Goal: Navigation & Orientation: Find specific page/section

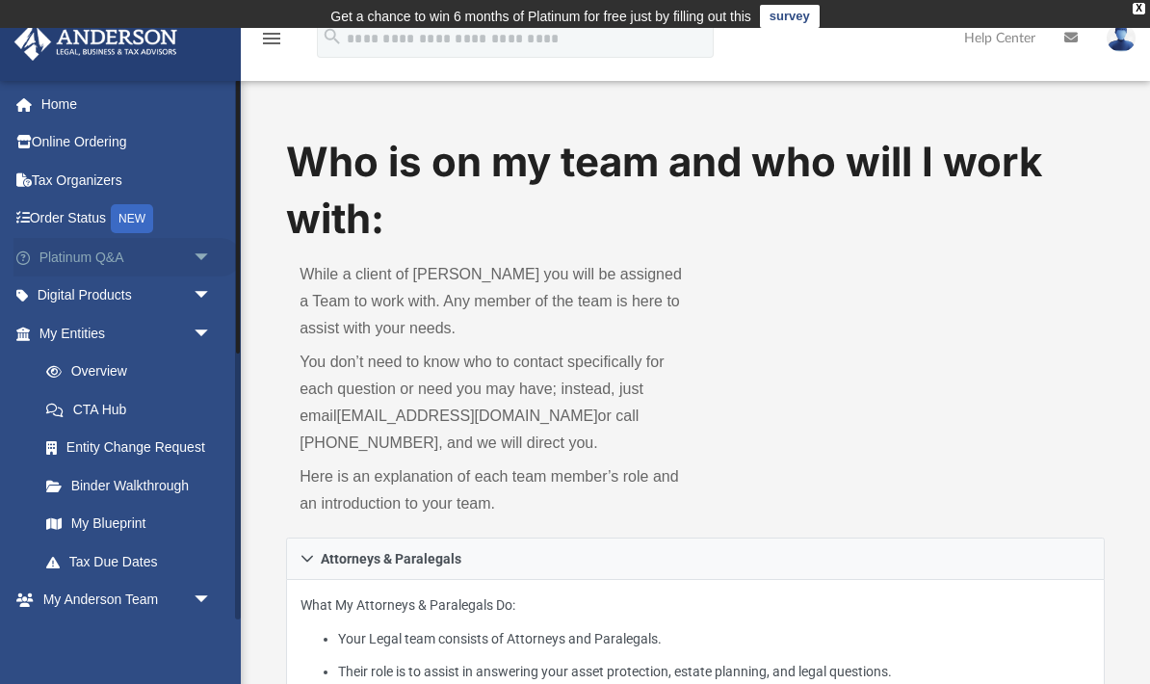
scroll to position [1187, 0]
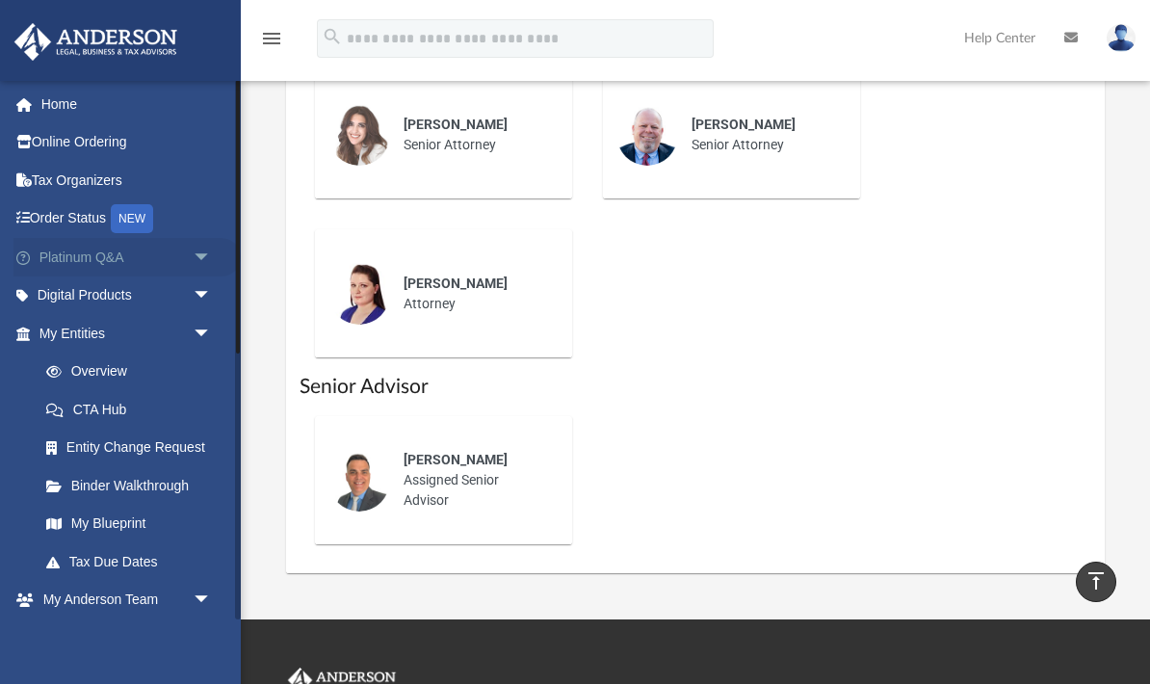
click at [201, 256] on span "arrow_drop_down" at bounding box center [212, 257] width 39 height 39
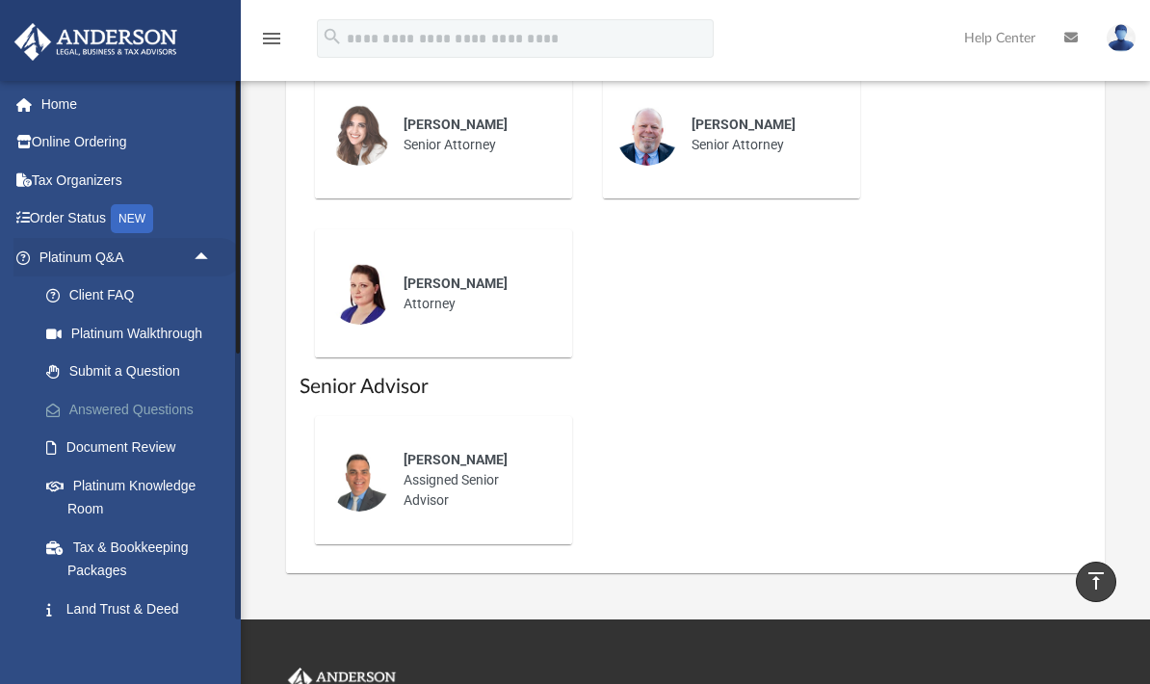
click at [196, 415] on link "Answered Questions" at bounding box center [134, 409] width 214 height 39
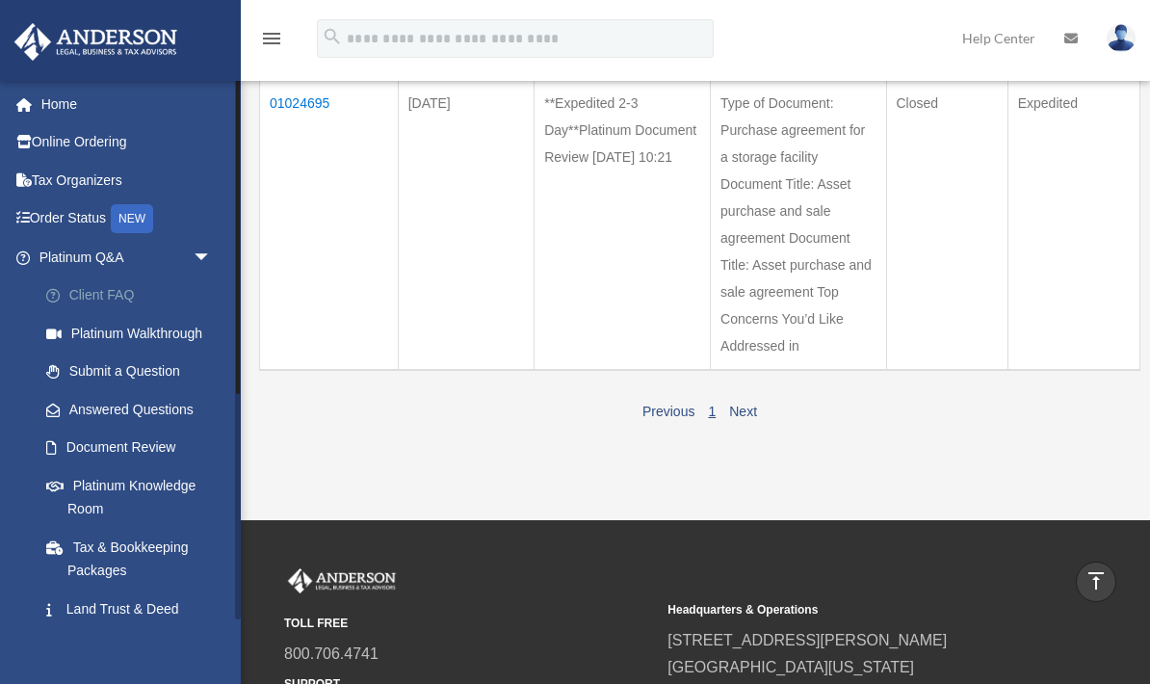
scroll to position [13, 0]
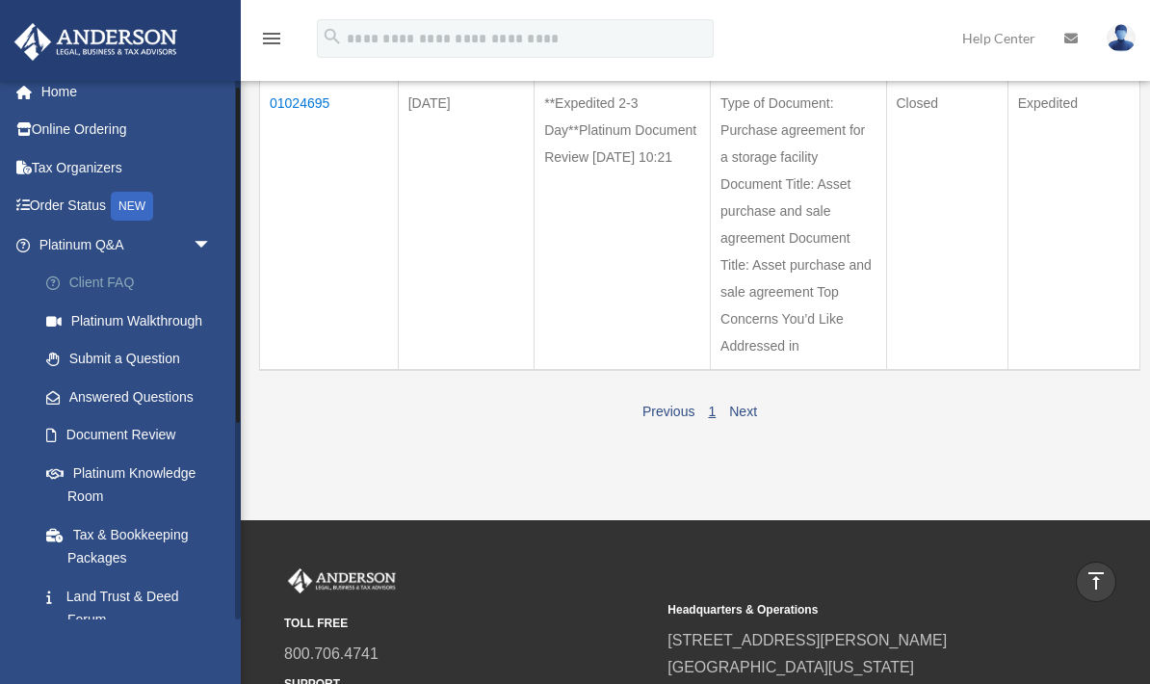
click at [111, 285] on link "Client FAQ" at bounding box center [134, 283] width 214 height 39
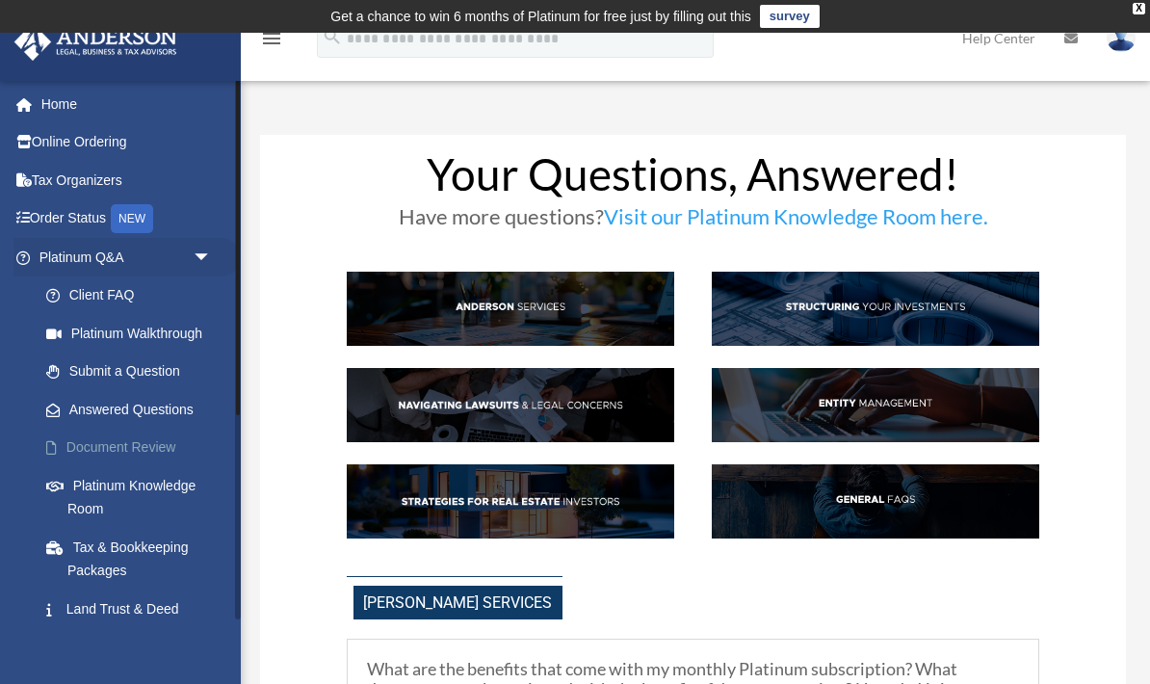
click at [134, 452] on link "Document Review" at bounding box center [134, 448] width 214 height 39
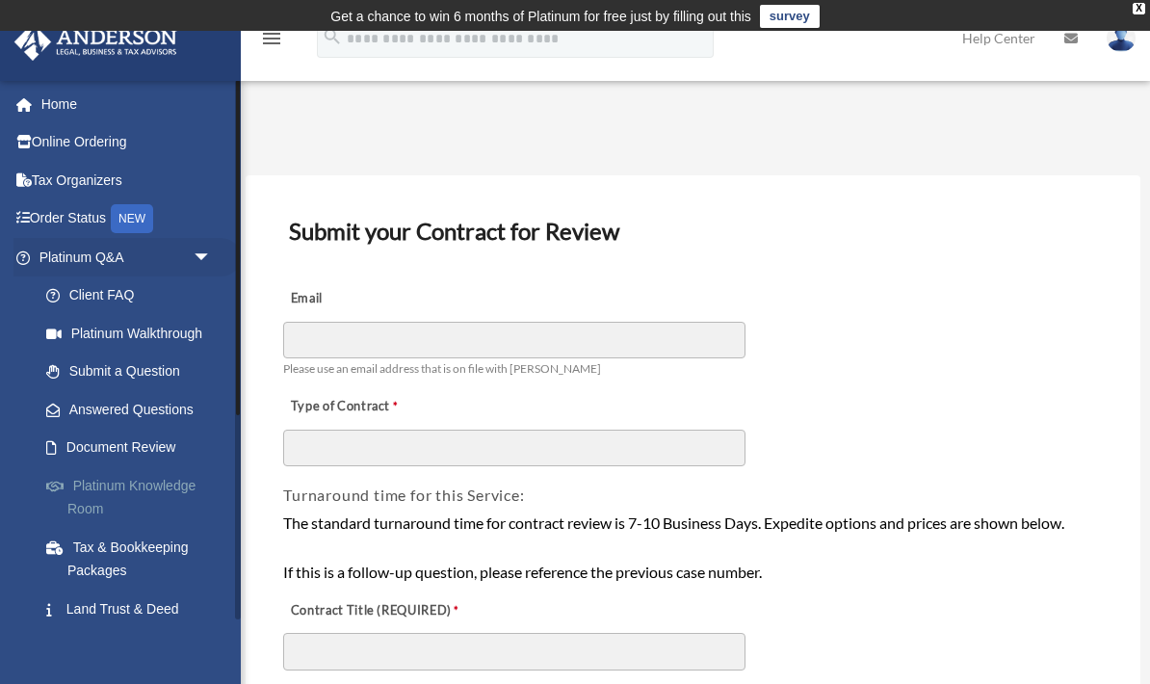
click at [143, 486] on link "Platinum Knowledge Room" at bounding box center [134, 497] width 214 height 62
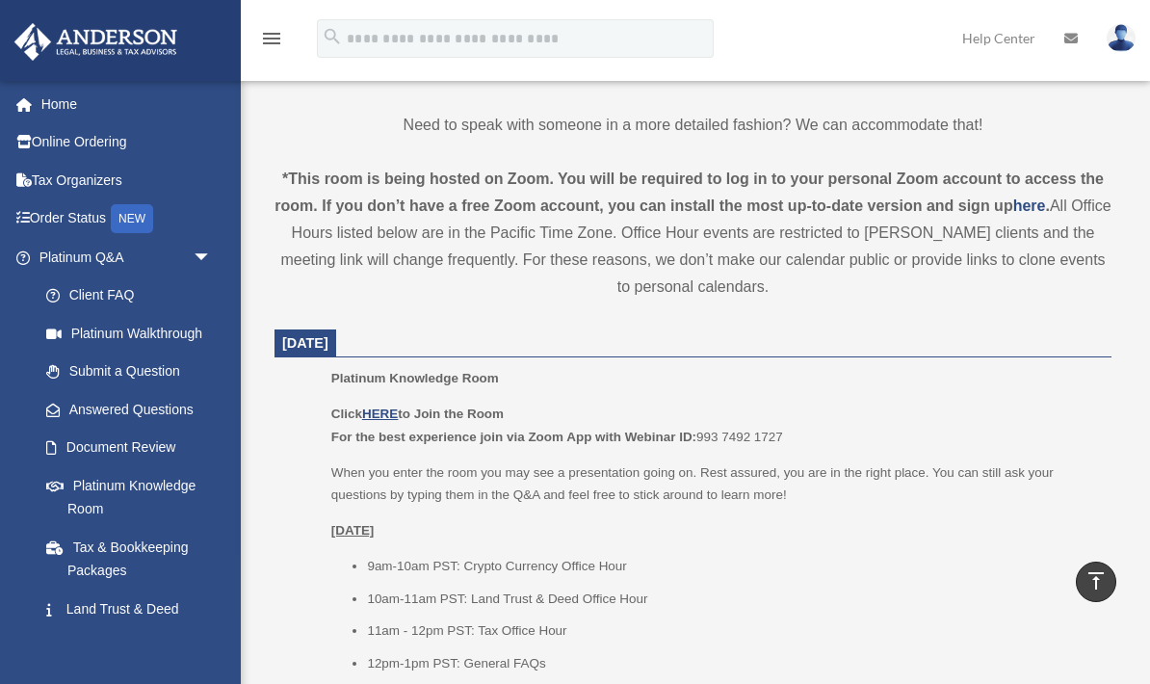
scroll to position [642, 0]
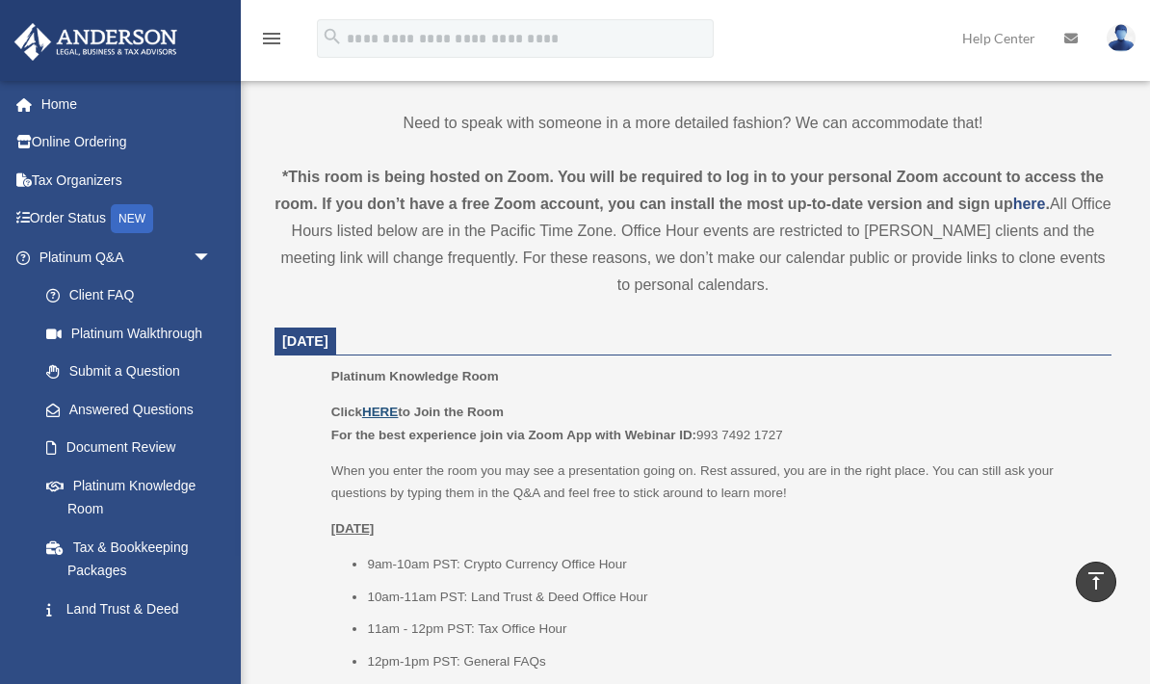
click at [391, 410] on u "HERE" at bounding box center [380, 412] width 36 height 14
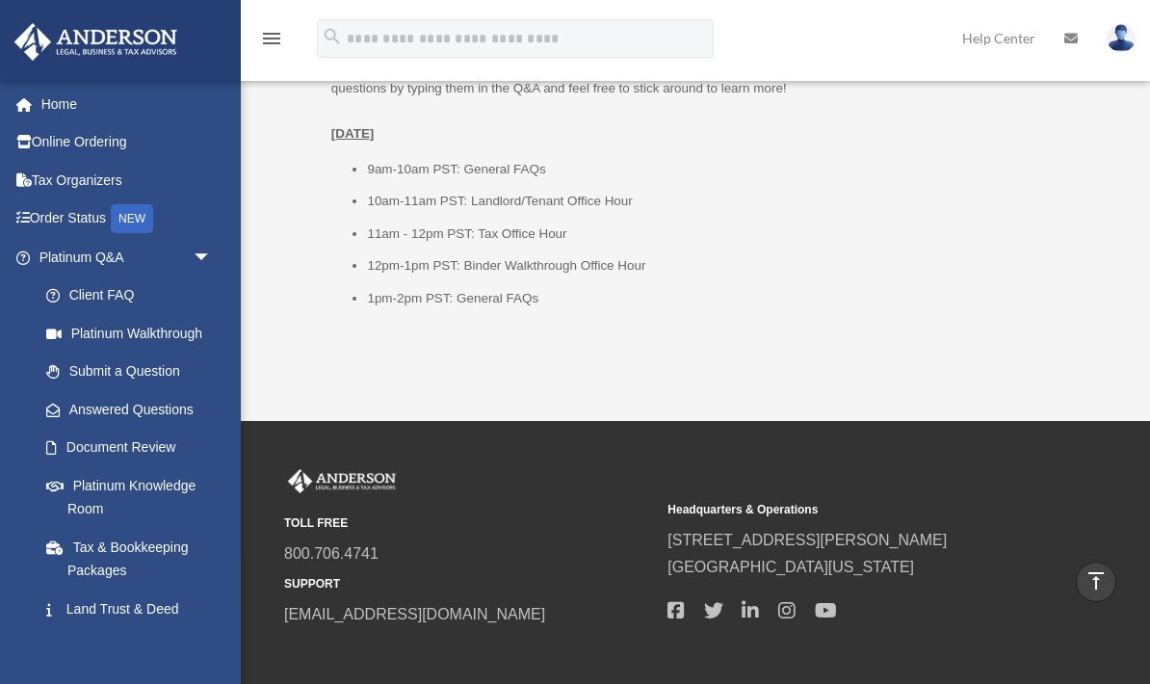
scroll to position [2651, 0]
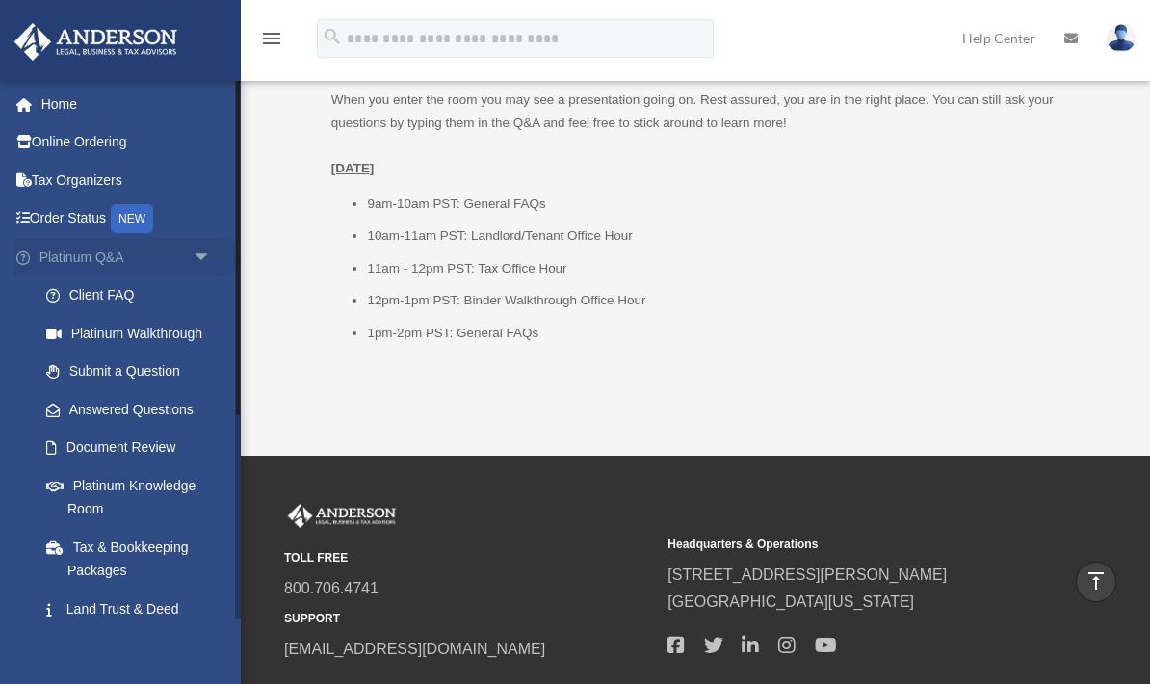
click at [193, 267] on span "arrow_drop_down" at bounding box center [212, 257] width 39 height 39
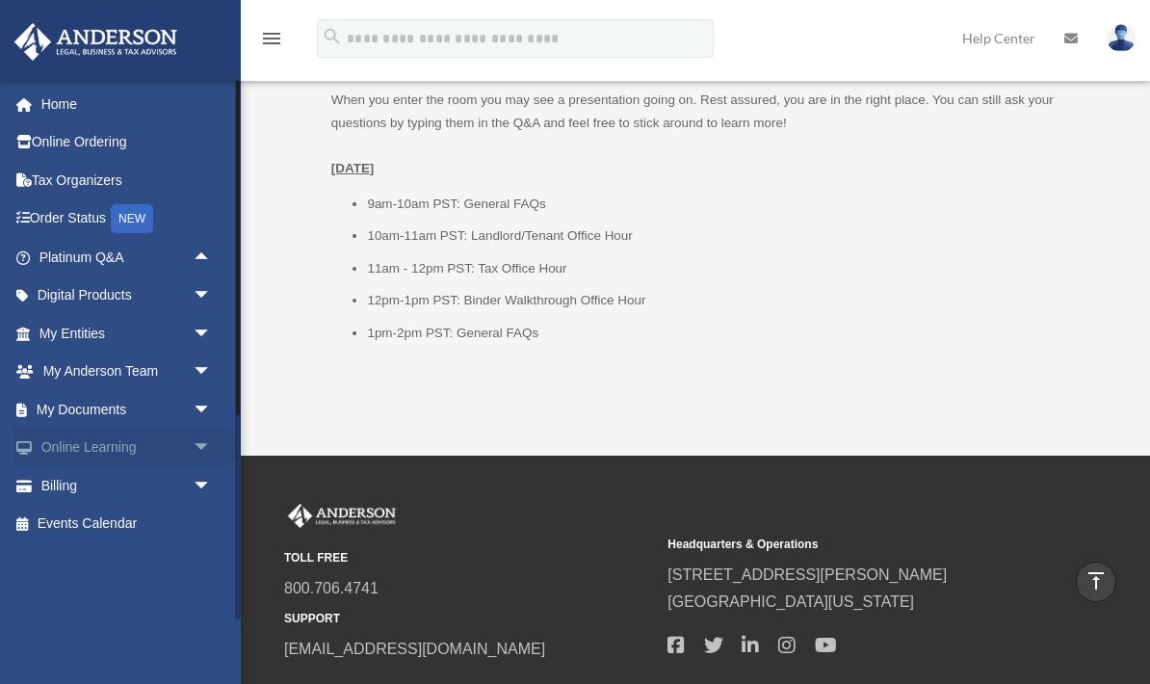
click at [199, 447] on span "arrow_drop_down" at bounding box center [212, 448] width 39 height 39
click at [199, 447] on span "arrow_drop_up" at bounding box center [212, 448] width 39 height 39
click at [200, 372] on span "arrow_drop_down" at bounding box center [212, 372] width 39 height 39
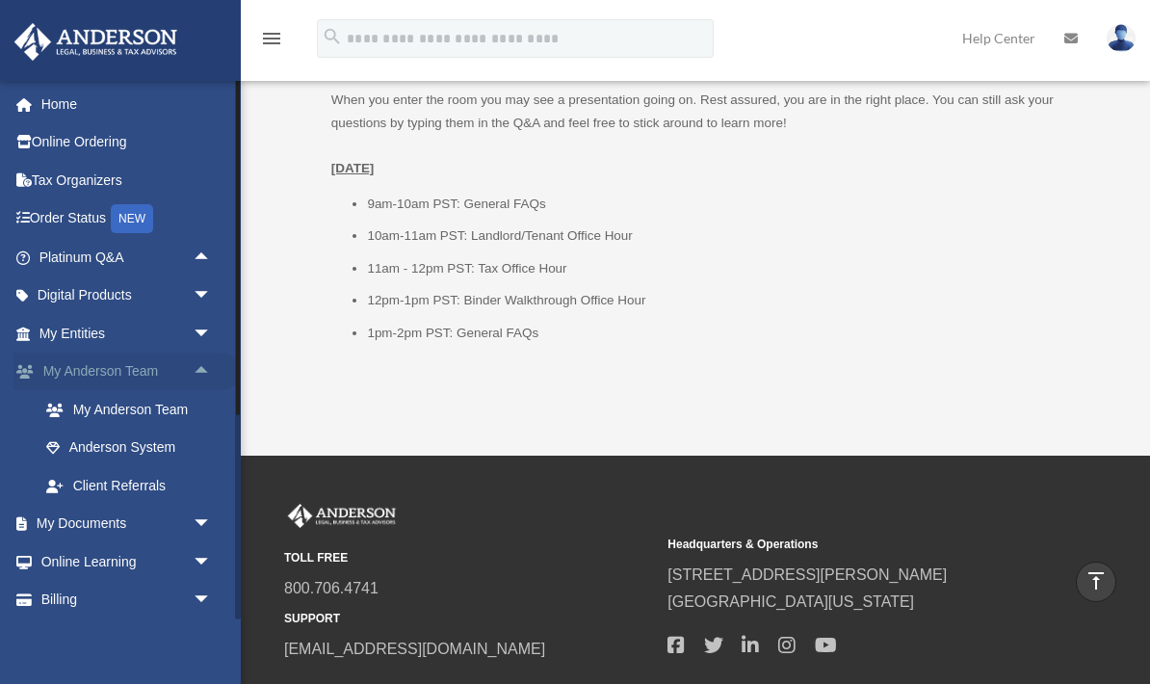
click at [200, 372] on span "arrow_drop_up" at bounding box center [212, 372] width 39 height 39
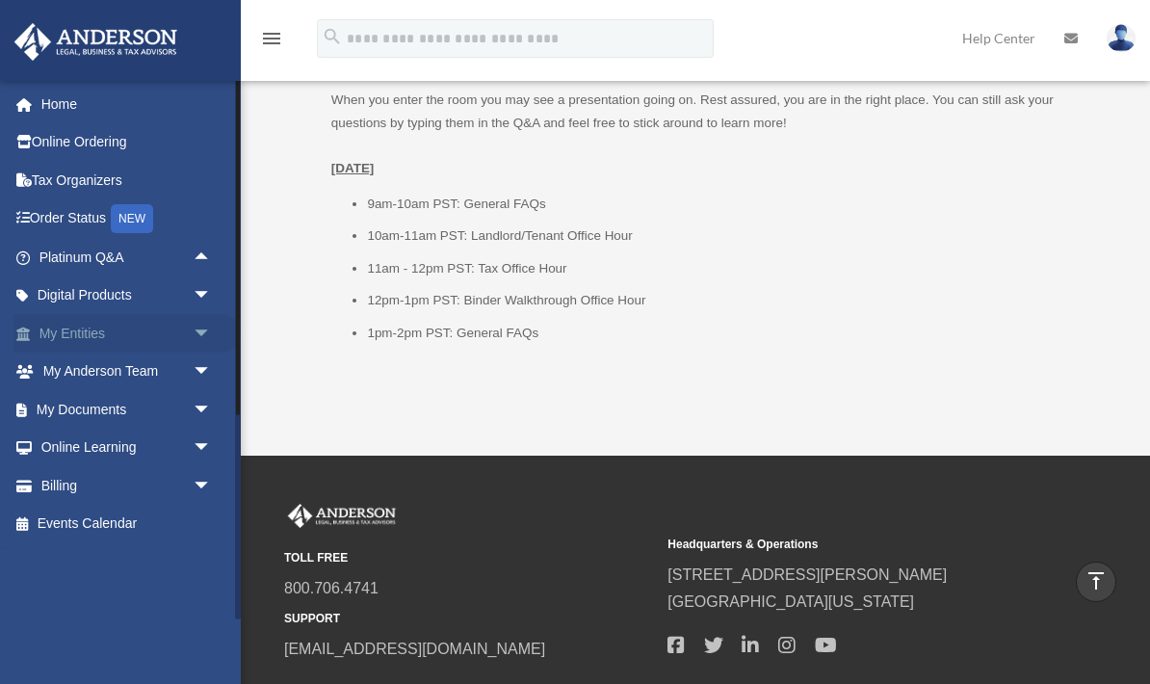
click at [193, 317] on span "arrow_drop_down" at bounding box center [212, 333] width 39 height 39
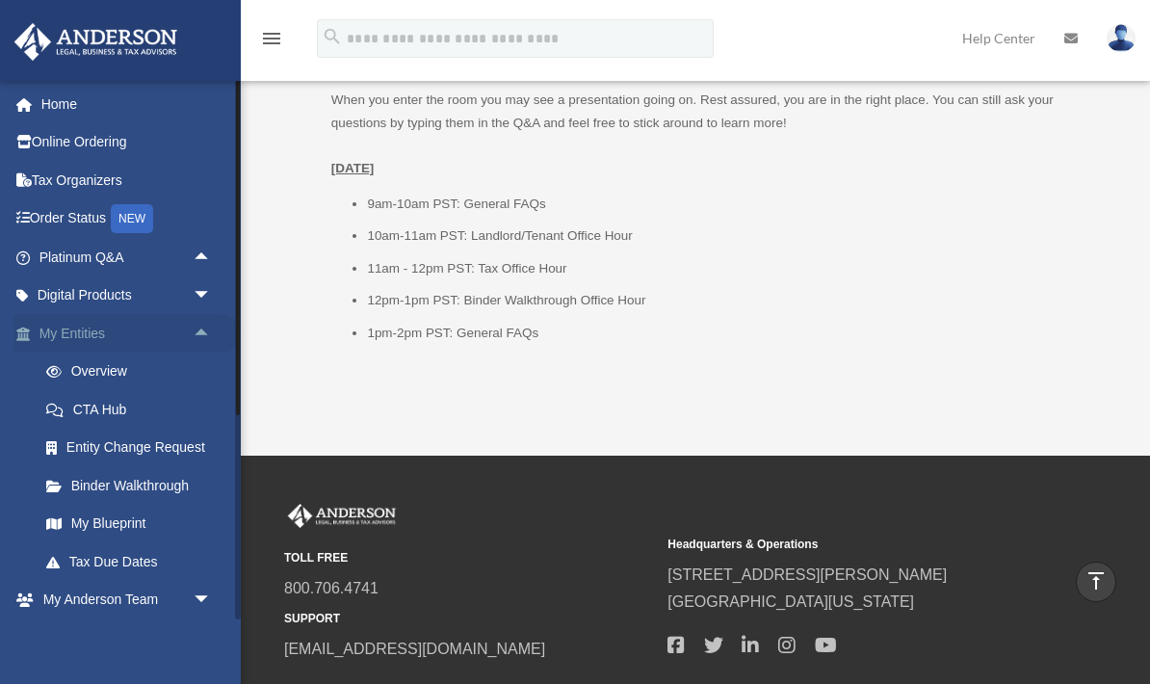
click at [201, 340] on span "arrow_drop_up" at bounding box center [212, 333] width 39 height 39
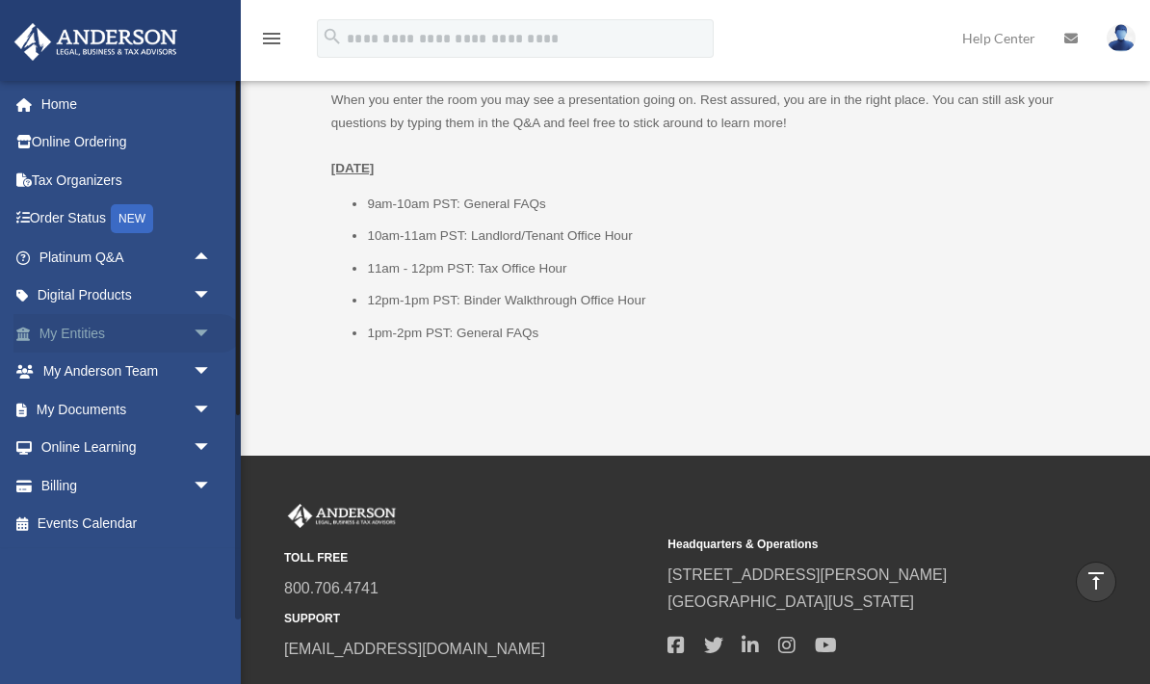
click at [203, 329] on span "arrow_drop_down" at bounding box center [212, 333] width 39 height 39
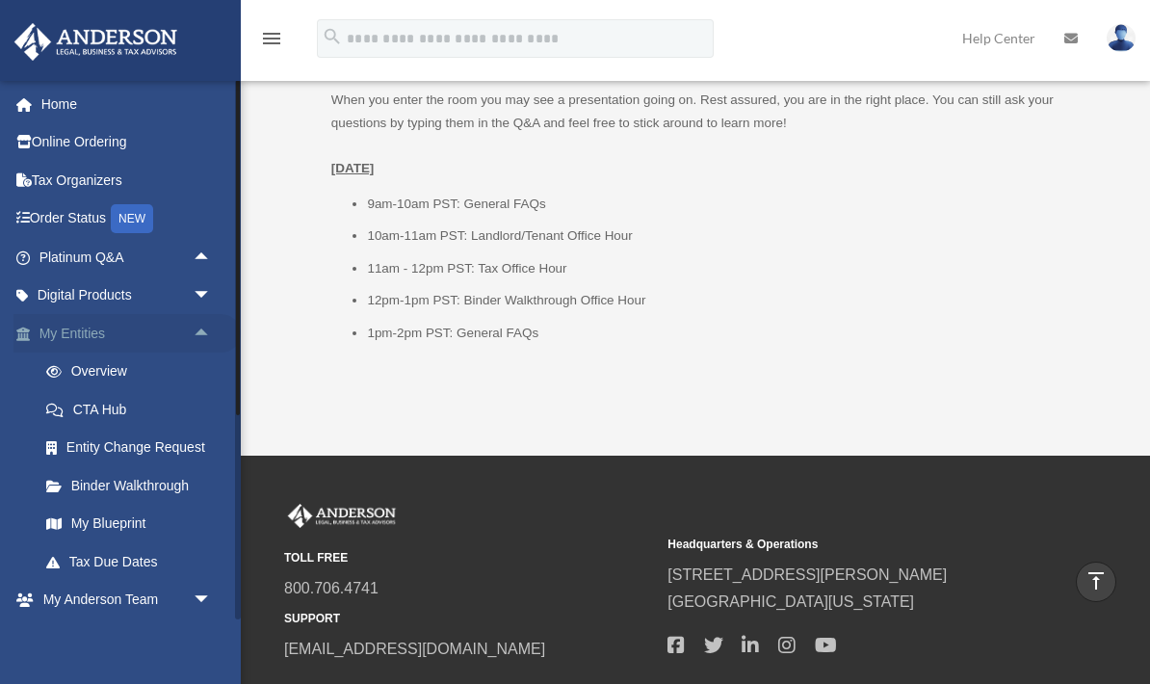
click at [202, 335] on span "arrow_drop_up" at bounding box center [212, 333] width 39 height 39
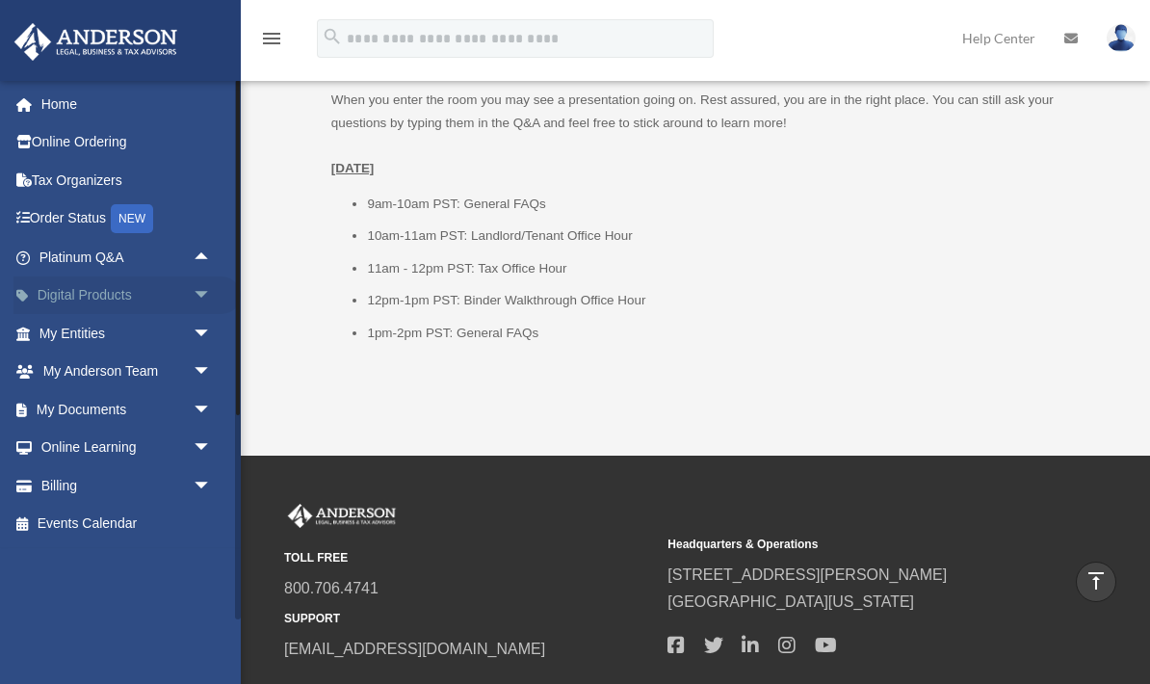
click at [202, 296] on span "arrow_drop_down" at bounding box center [212, 295] width 39 height 39
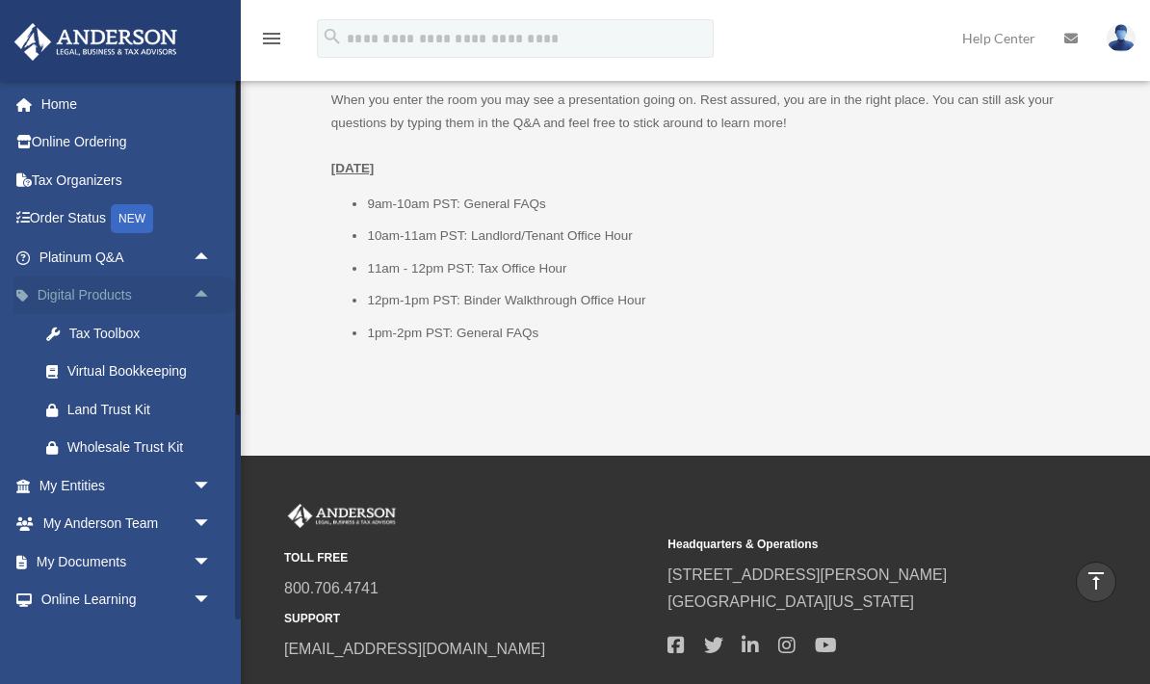
click at [202, 296] on span "arrow_drop_up" at bounding box center [212, 295] width 39 height 39
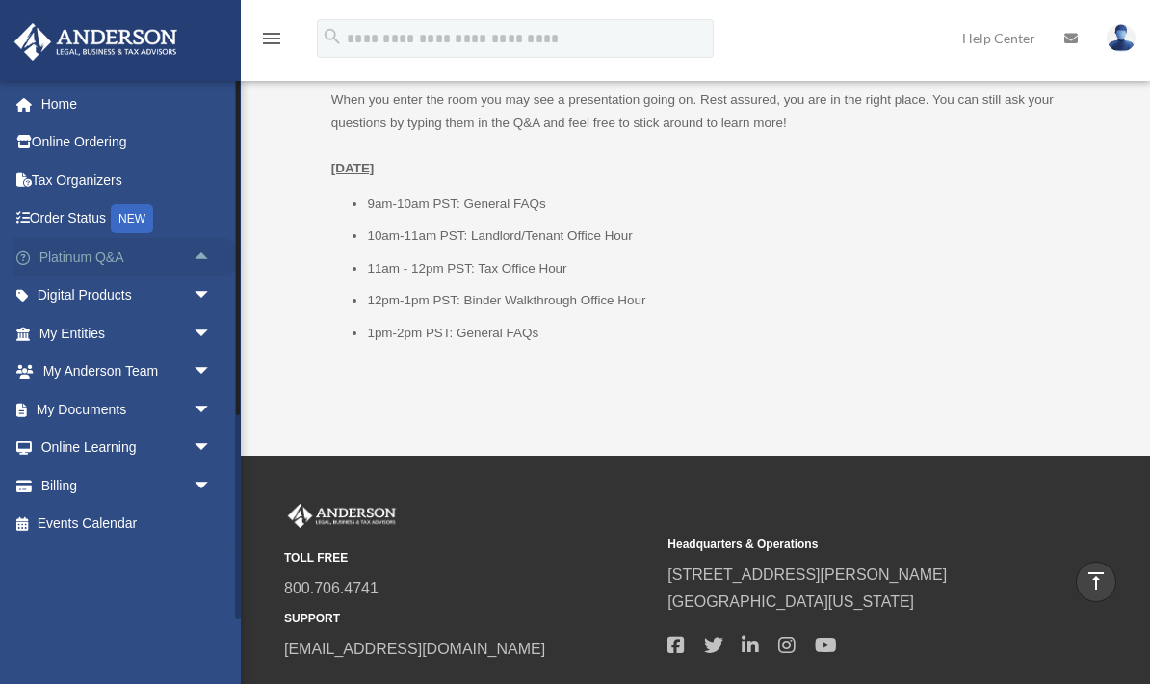
click at [201, 249] on span "arrow_drop_up" at bounding box center [212, 257] width 39 height 39
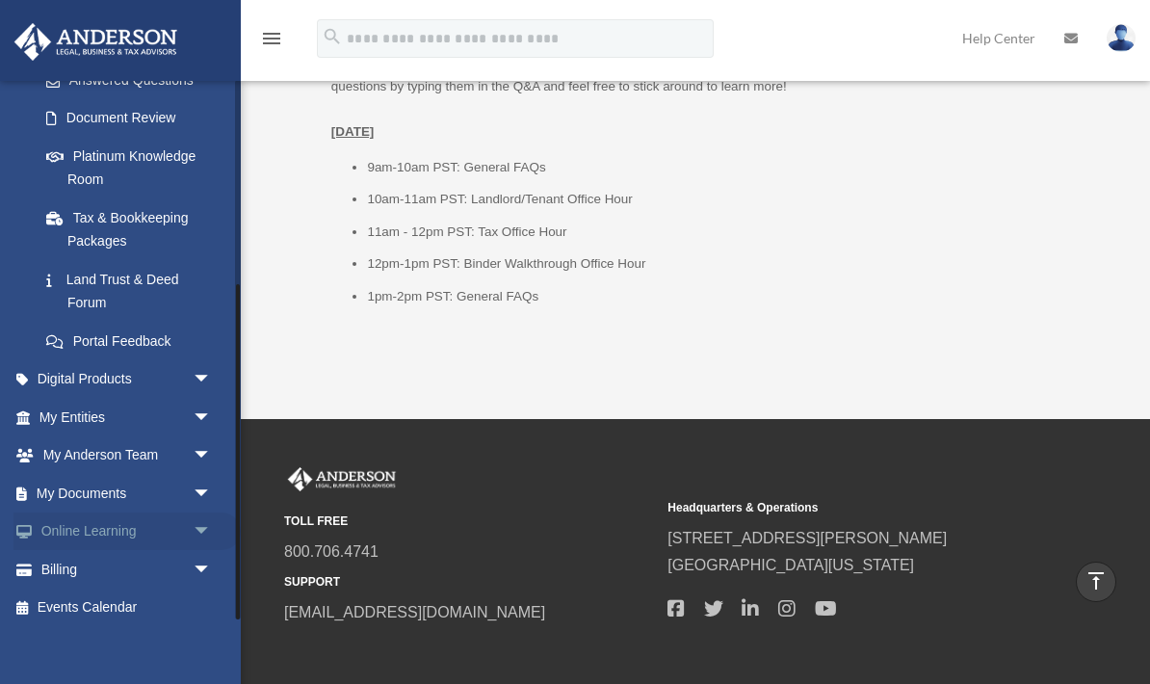
scroll to position [2686, 0]
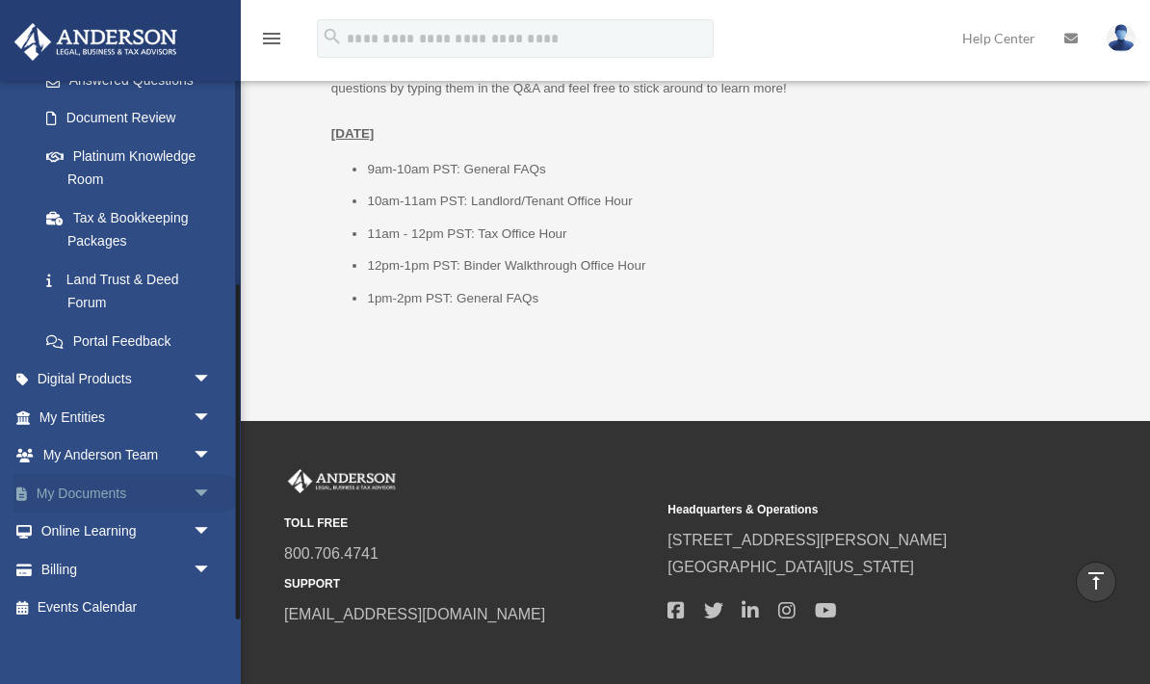
click at [197, 491] on span "arrow_drop_down" at bounding box center [212, 493] width 39 height 39
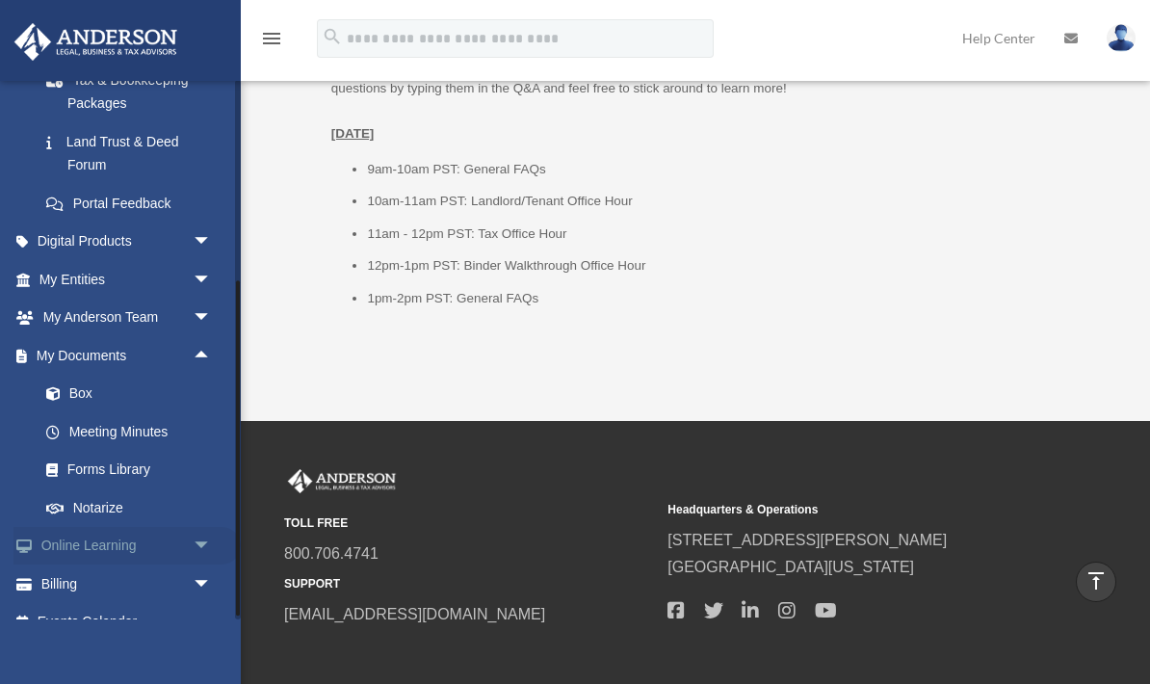
scroll to position [472, 0]
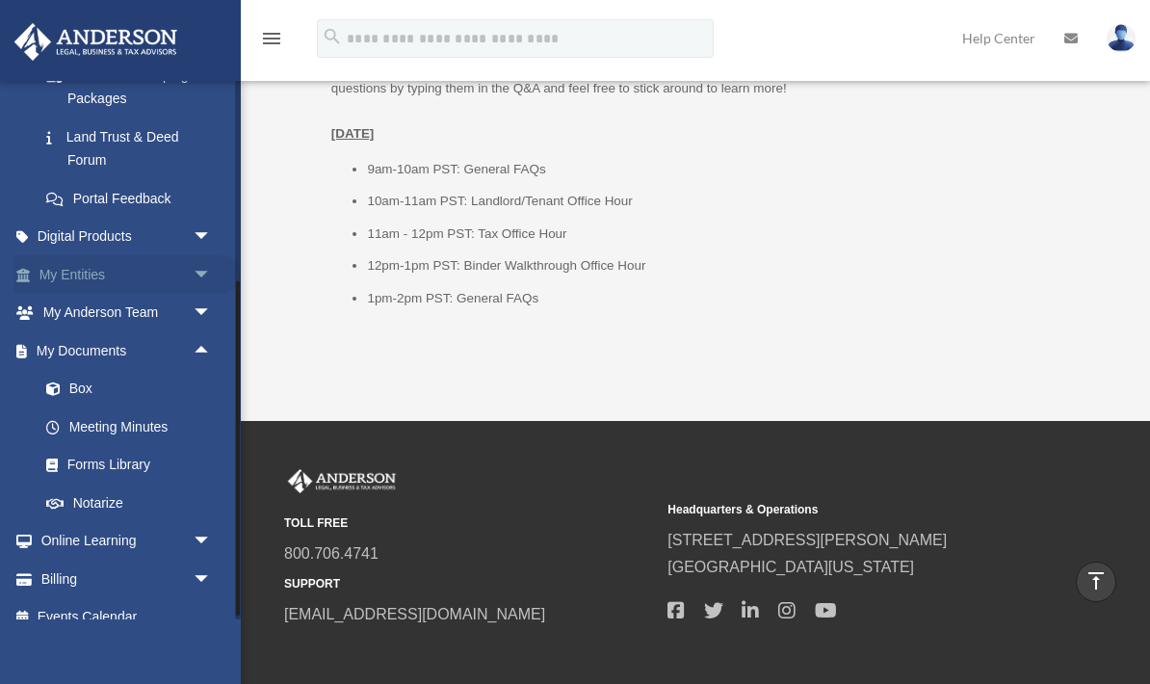
click at [199, 281] on span "arrow_drop_down" at bounding box center [212, 274] width 39 height 39
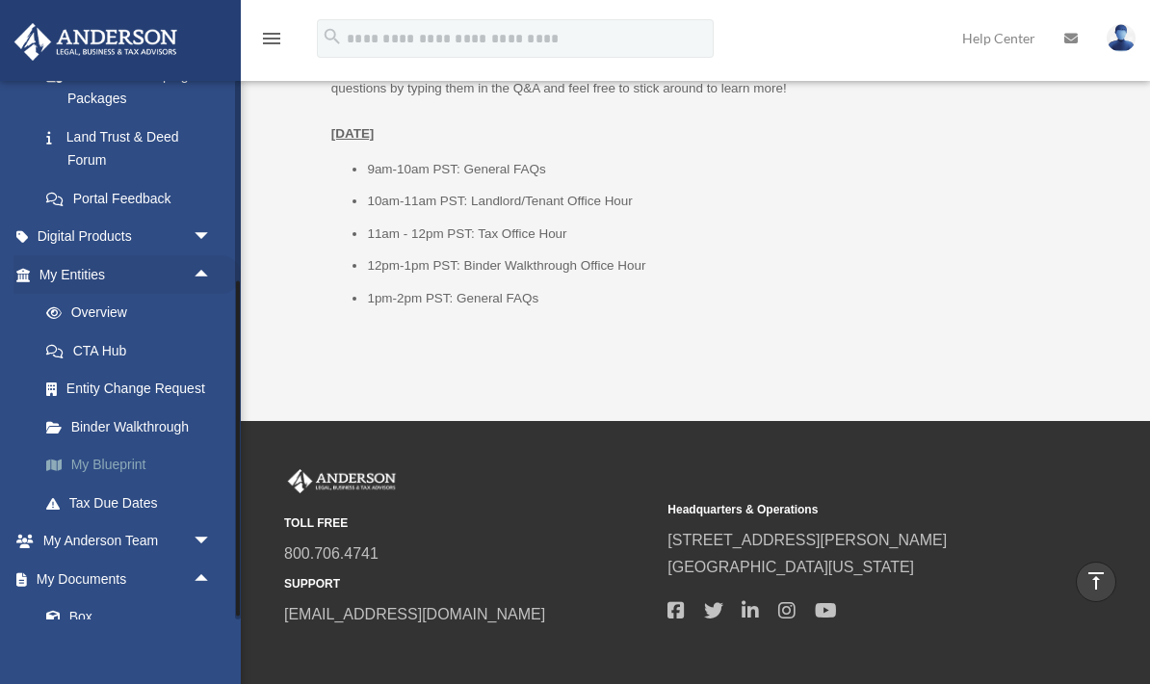
click at [146, 460] on link "My Blueprint" at bounding box center [134, 465] width 214 height 39
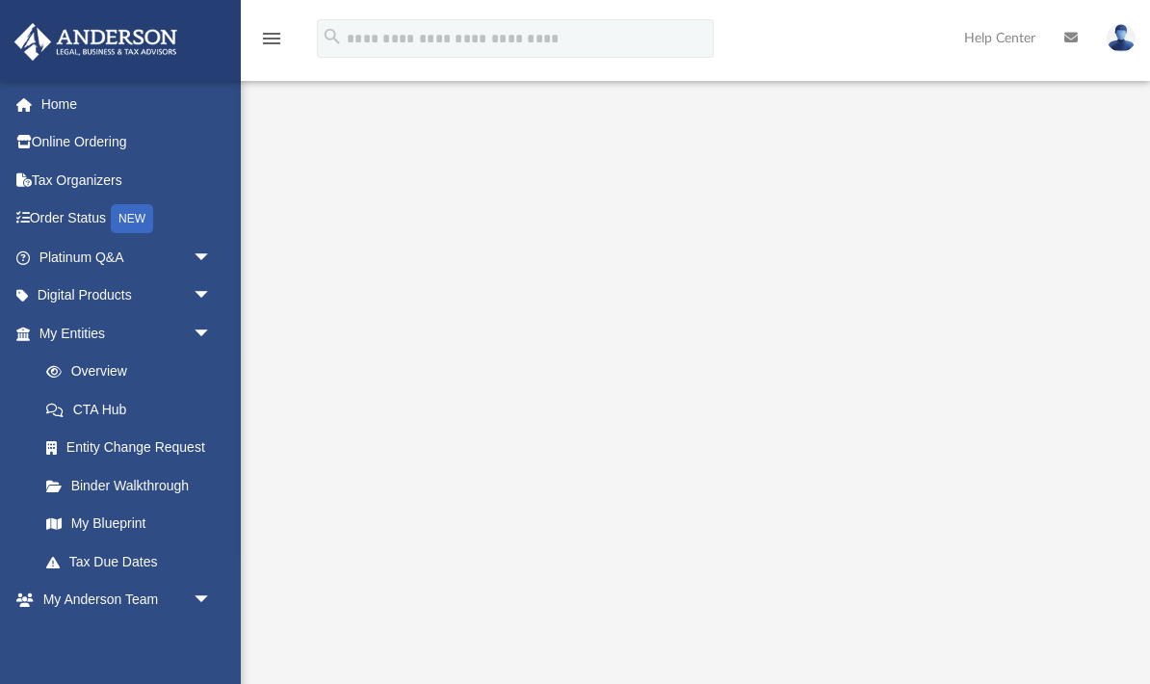
scroll to position [70, 0]
